Goal: Find specific page/section: Find specific page/section

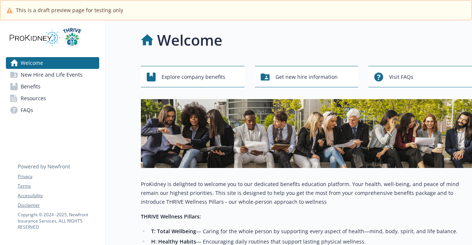
scroll to position [0, 6]
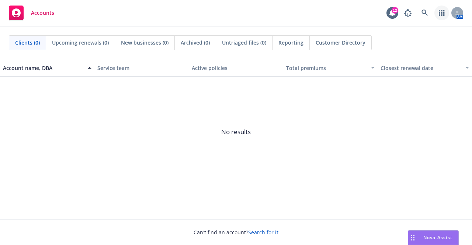
click at [443, 10] on link "button" at bounding box center [442, 13] width 15 height 15
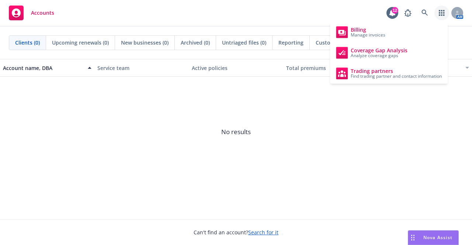
click at [443, 10] on link "button" at bounding box center [442, 13] width 15 height 15
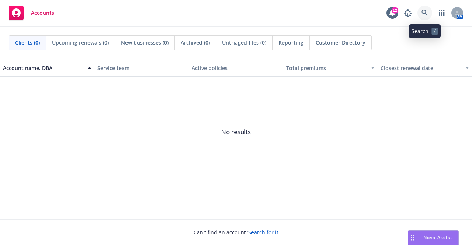
click at [422, 16] on icon at bounding box center [425, 13] width 7 height 7
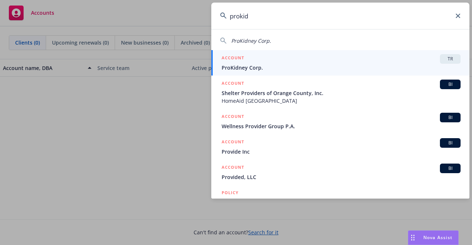
type input "prokid"
click at [290, 65] on span "ProKidney Corp." at bounding box center [341, 68] width 239 height 8
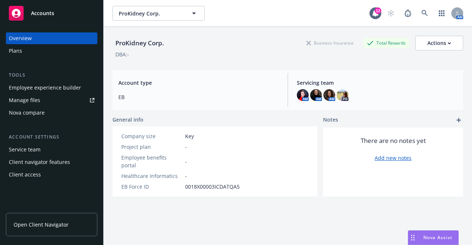
click at [55, 83] on div "Employee experience builder" at bounding box center [45, 88] width 72 height 12
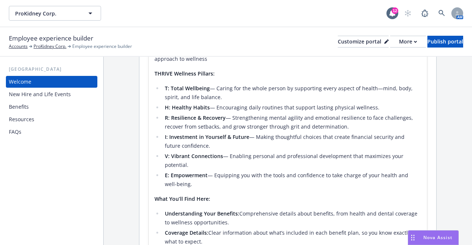
scroll to position [332, 0]
